Goal: Information Seeking & Learning: Learn about a topic

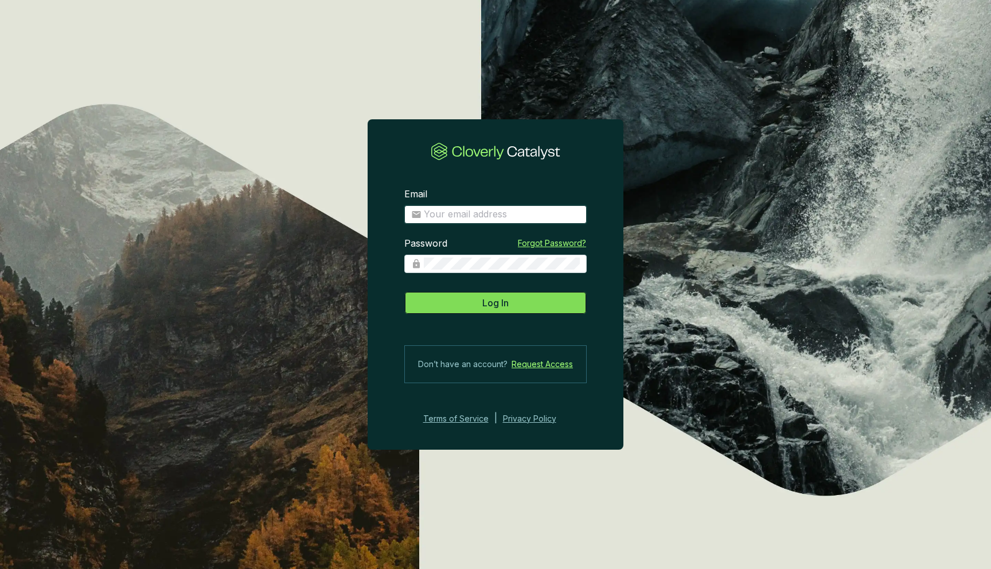
type input "[EMAIL_ADDRESS][DOMAIN_NAME]"
click at [513, 295] on button "Log In" at bounding box center [495, 302] width 182 height 23
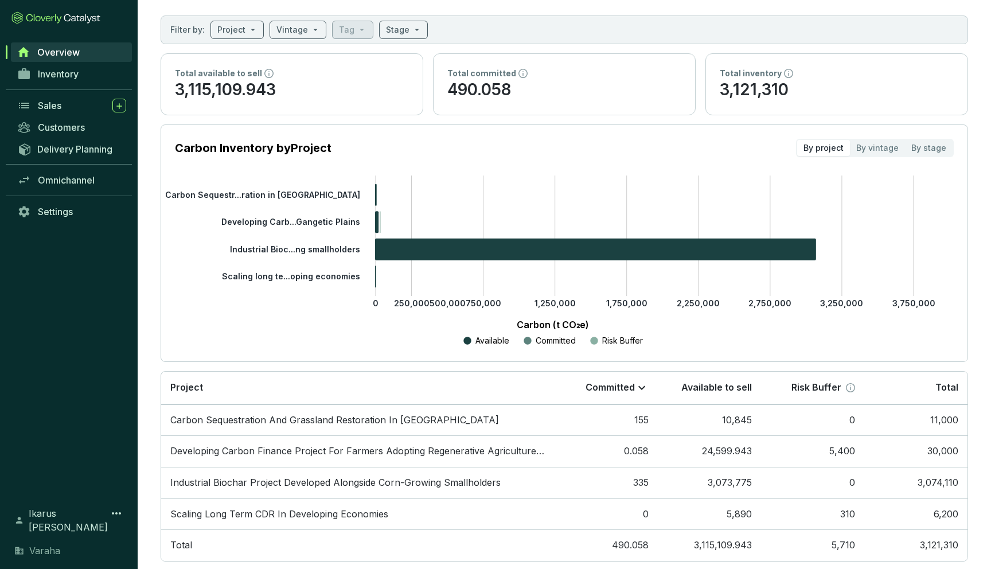
scroll to position [74, 0]
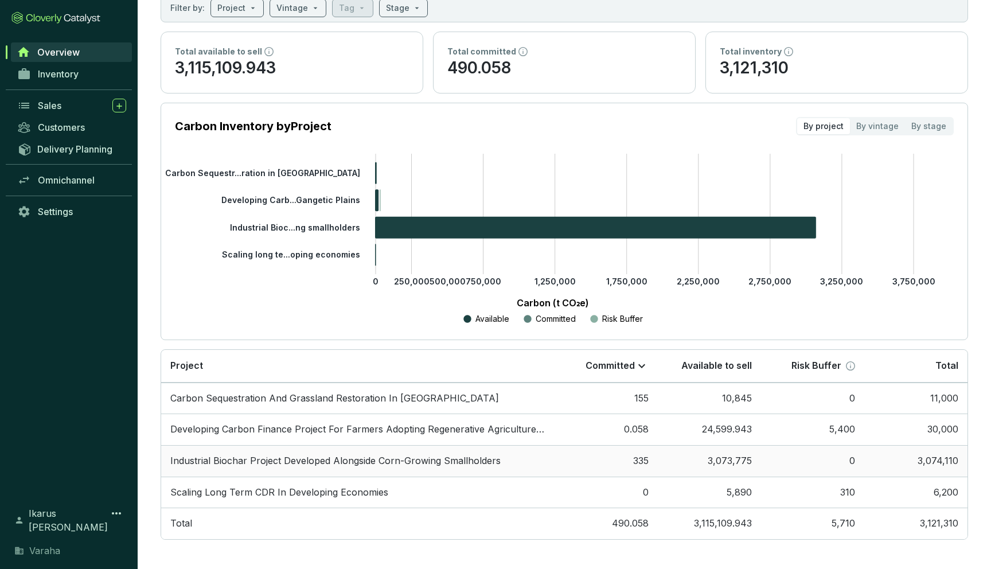
click at [271, 456] on td "Industrial Biochar Project Developed Alongside Corn-Growing Smallholders" at bounding box center [357, 461] width 393 height 32
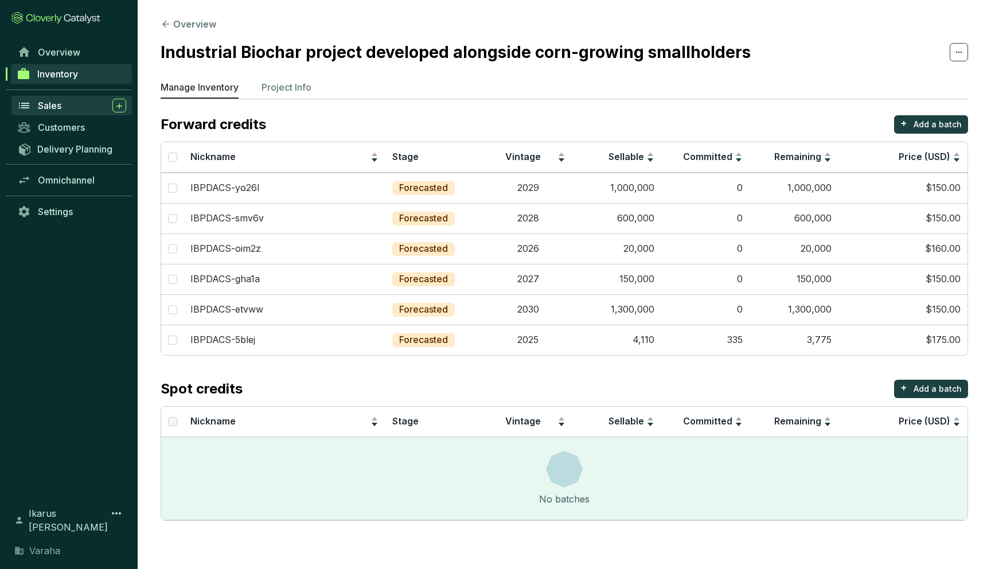
click at [71, 104] on div "Sales" at bounding box center [82, 106] width 88 height 14
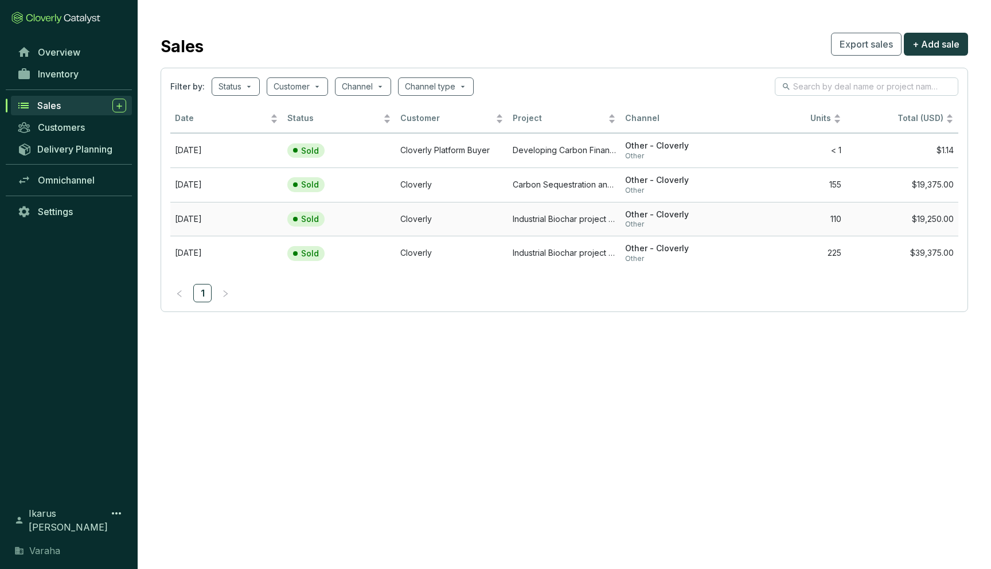
click at [692, 223] on span "Other" at bounding box center [676, 224] width 103 height 9
click at [693, 256] on span "Other" at bounding box center [676, 258] width 103 height 9
click at [545, 207] on td "Industrial Biochar project developed alongside corn-growing smallholders" at bounding box center [564, 219] width 112 height 34
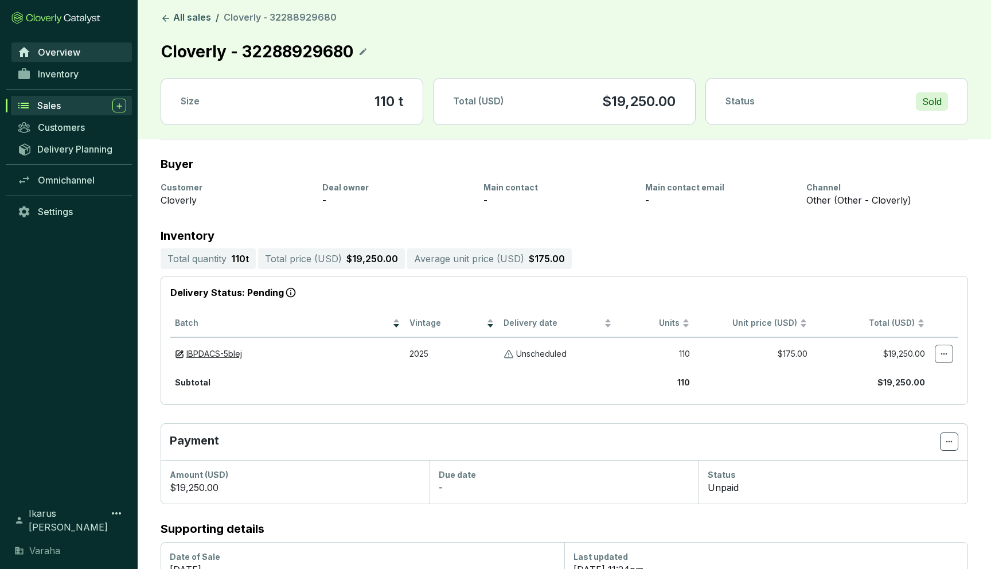
click at [50, 52] on span "Overview" at bounding box center [59, 51] width 42 height 11
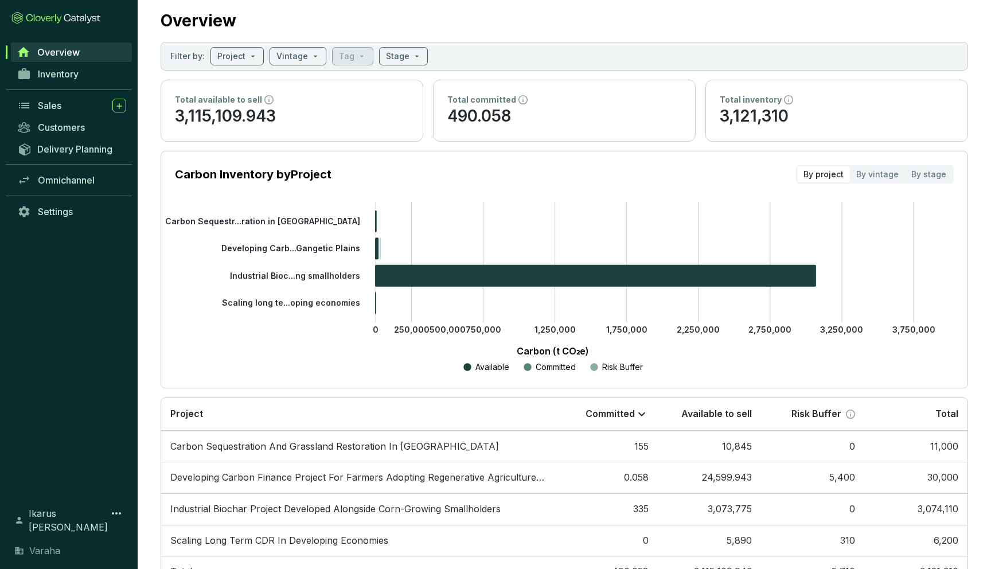
scroll to position [74, 0]
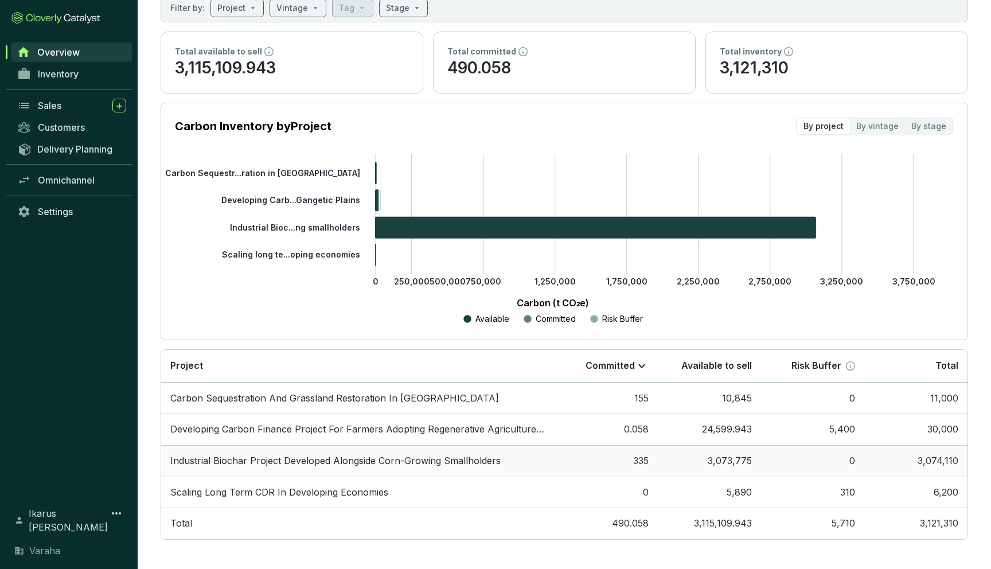
click at [315, 459] on td "Industrial Biochar Project Developed Alongside Corn-Growing Smallholders" at bounding box center [357, 461] width 393 height 32
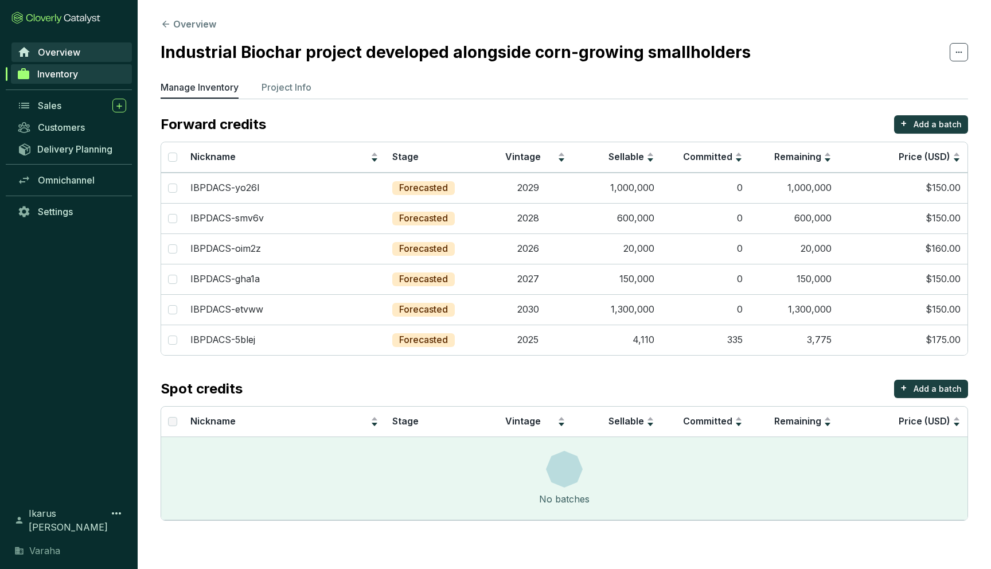
click at [58, 52] on span "Overview" at bounding box center [59, 51] width 42 height 11
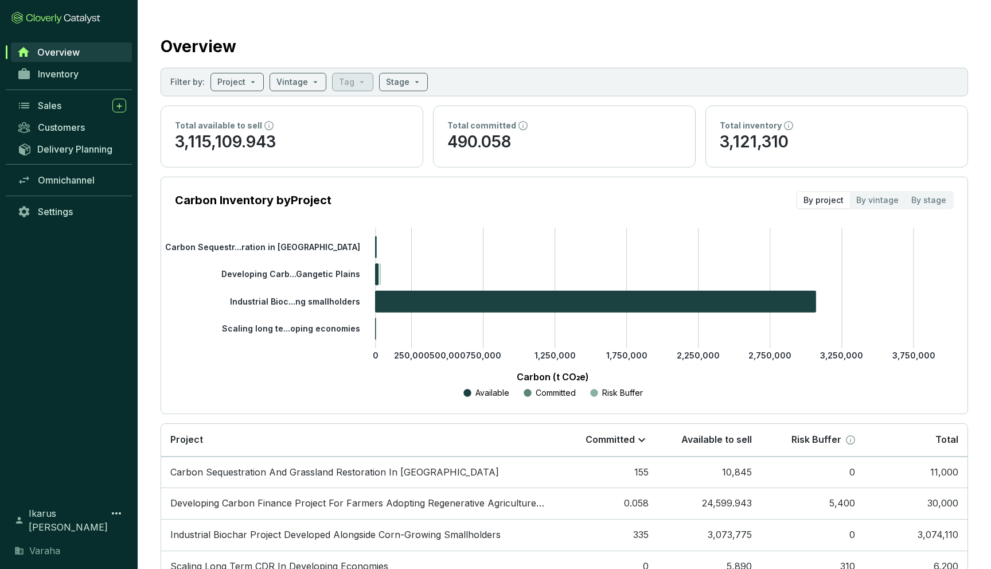
scroll to position [74, 0]
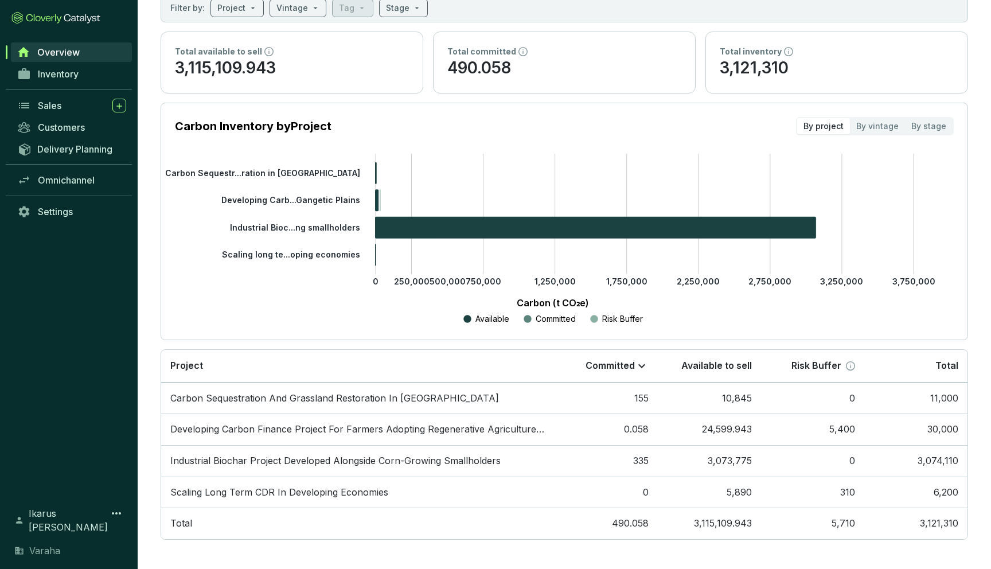
click at [49, 560] on section "Ikarus [PERSON_NAME]" at bounding box center [69, 530] width 138 height 77
click at [46, 555] on span "Varaha" at bounding box center [44, 551] width 31 height 14
click at [58, 142] on link "Delivery Planning" at bounding box center [71, 148] width 120 height 19
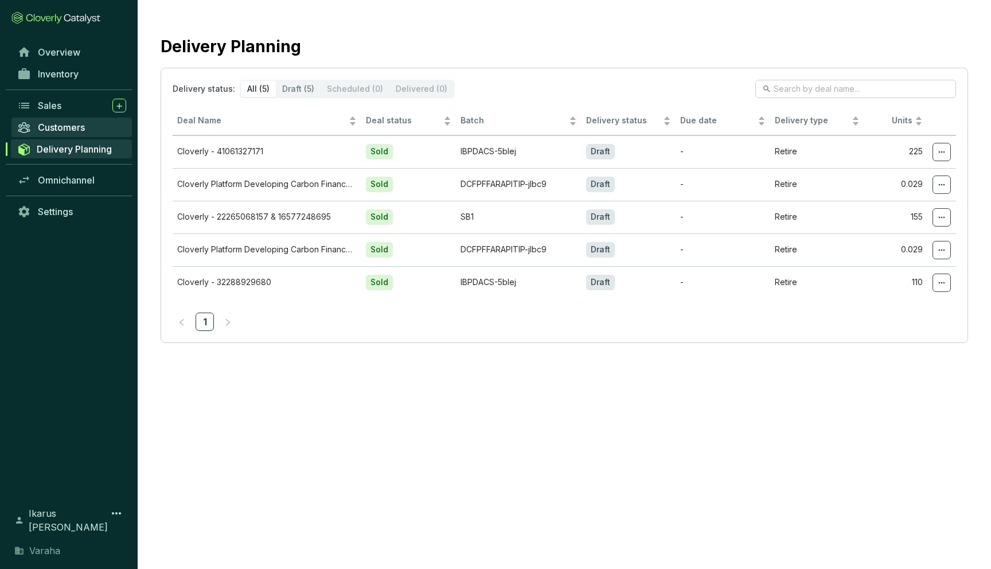
click at [47, 119] on link "Customers" at bounding box center [71, 127] width 120 height 19
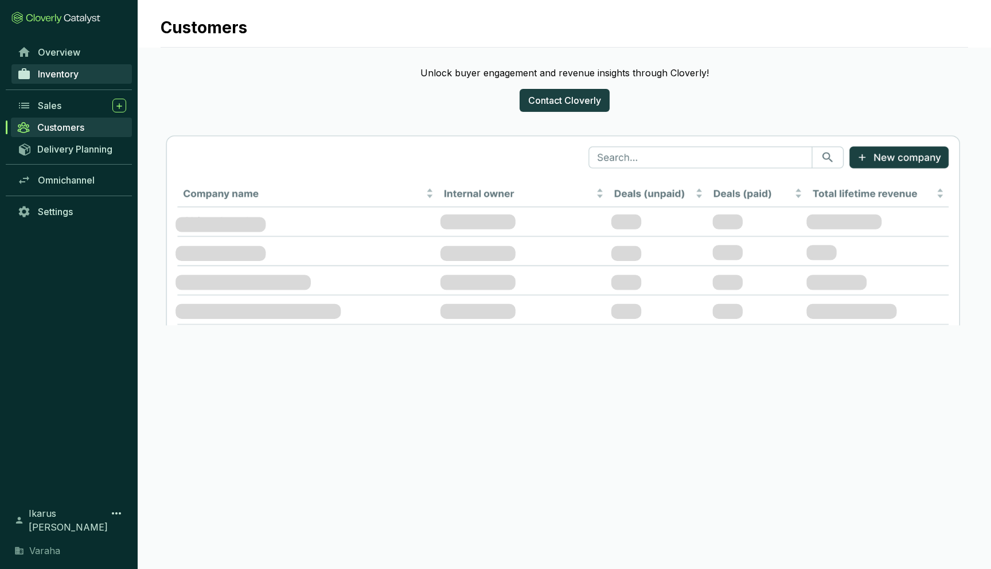
click at [60, 77] on span "Inventory" at bounding box center [58, 73] width 41 height 11
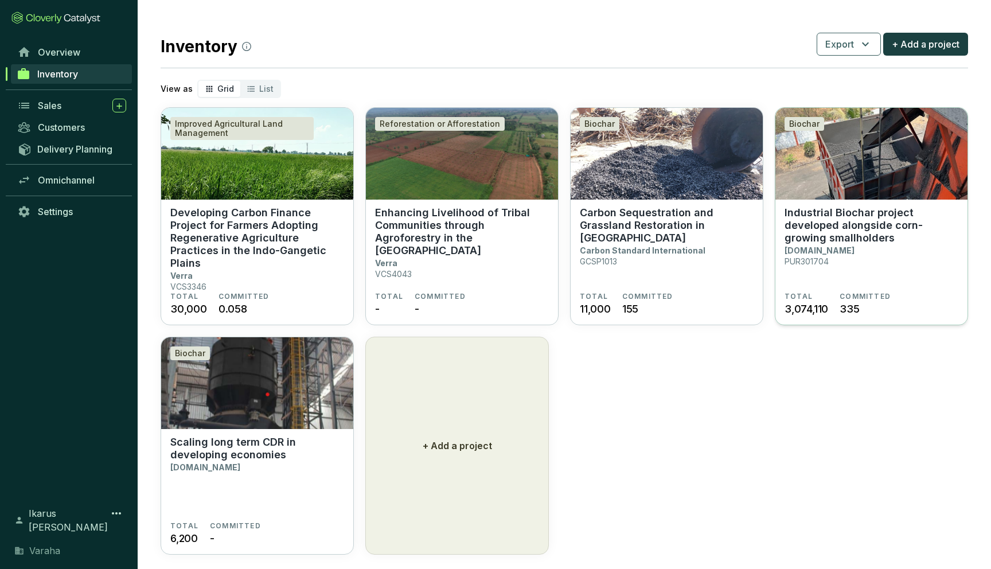
click at [856, 232] on p "Industrial Biochar project developed alongside corn-growing smallholders" at bounding box center [871, 225] width 174 height 38
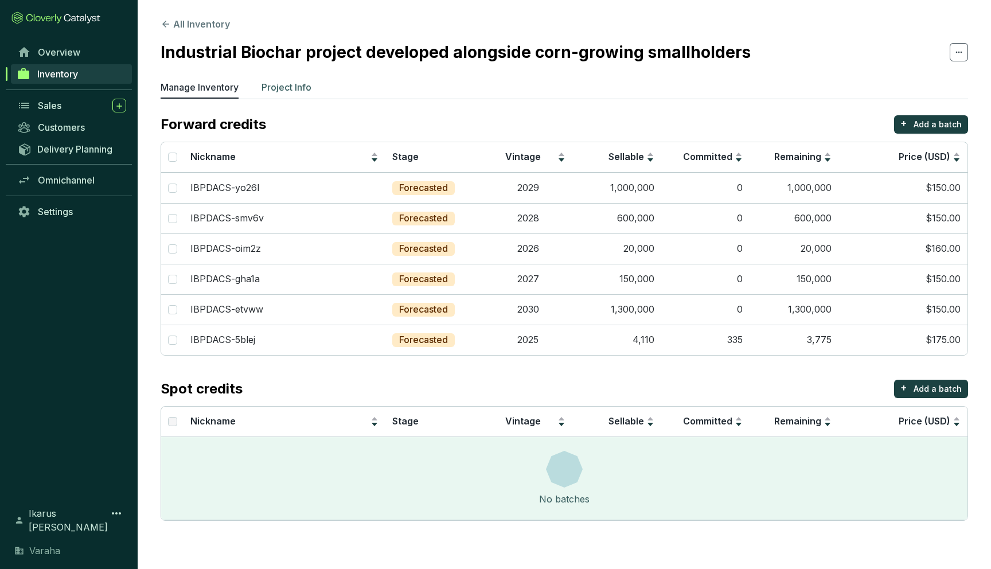
click at [291, 91] on p "Project Info" at bounding box center [286, 87] width 50 height 14
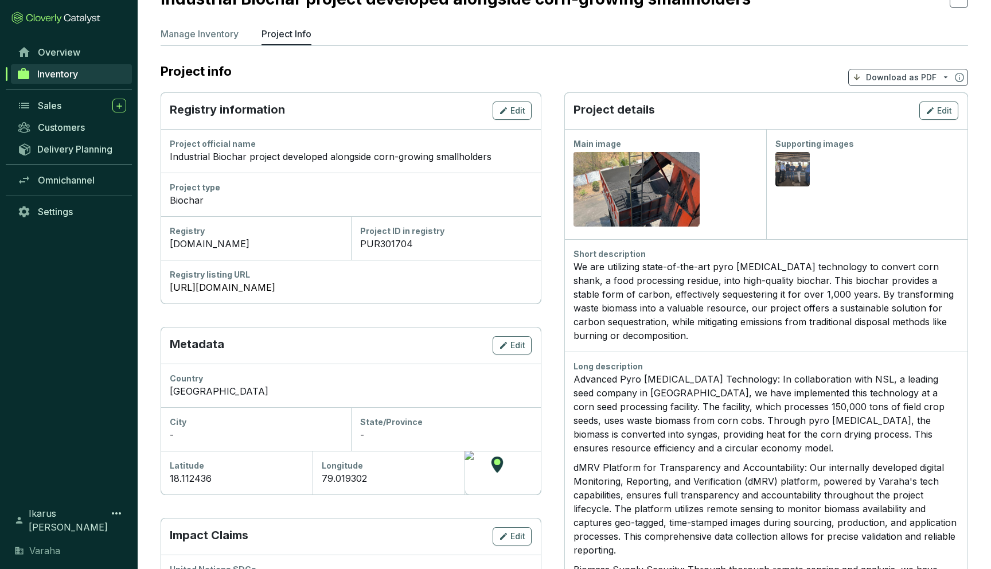
scroll to position [56, 0]
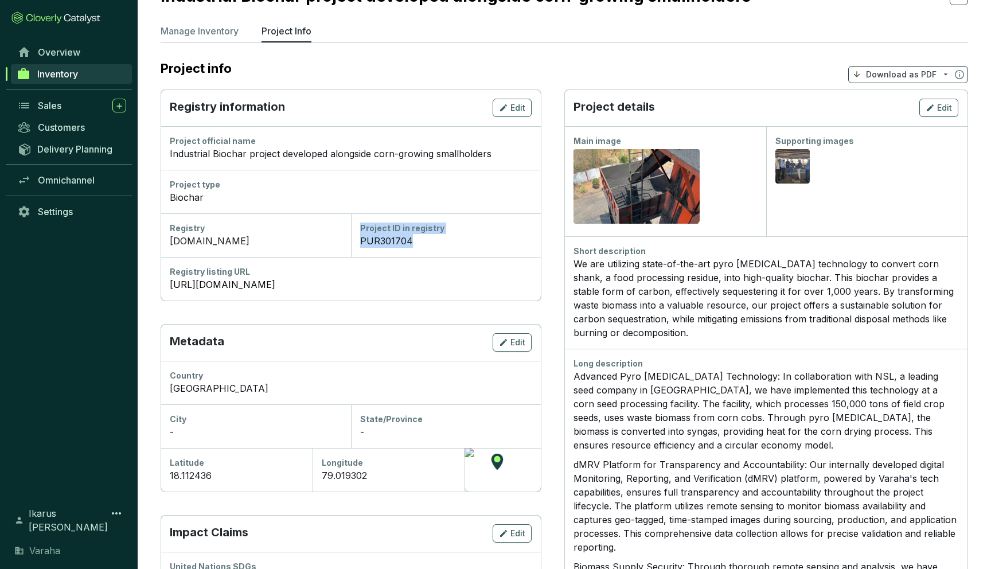
drag, startPoint x: 413, startPoint y: 239, endPoint x: 361, endPoint y: 224, distance: 54.3
click at [361, 224] on div "Project ID in registry PUR301704" at bounding box center [446, 235] width 172 height 25
click at [306, 284] on link "https://registry.puro.earth/projects/301704" at bounding box center [351, 285] width 362 height 14
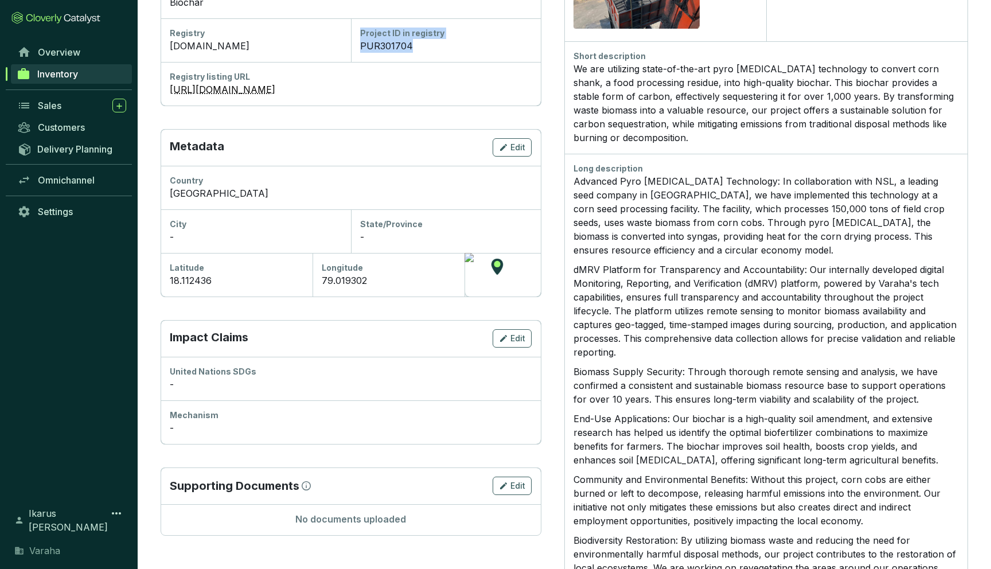
scroll to position [252, 0]
